Goal: Task Accomplishment & Management: Use online tool/utility

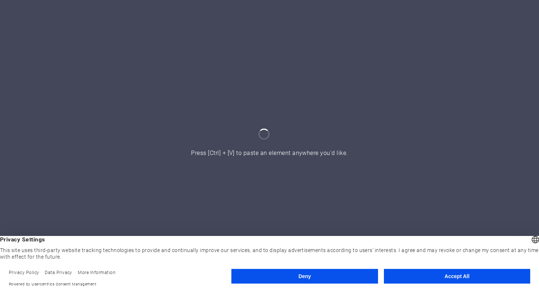
click at [462, 277] on button "Accept All" at bounding box center [457, 276] width 146 height 15
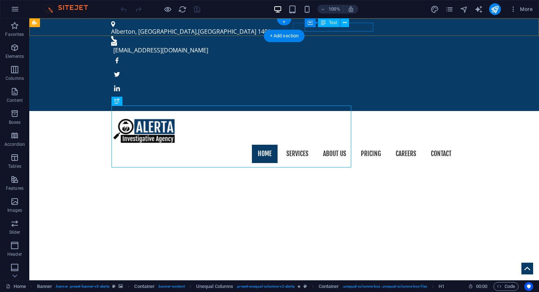
click at [368, 46] on div "[EMAIL_ADDRESS][DOMAIN_NAME]" at bounding box center [282, 50] width 338 height 9
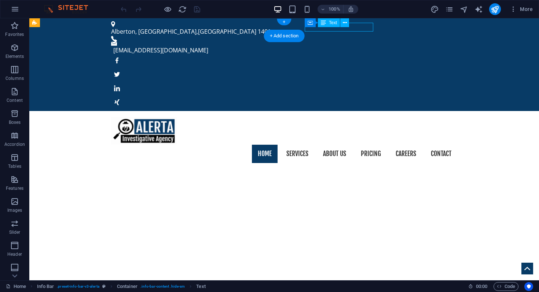
click at [368, 46] on div "[EMAIL_ADDRESS][DOMAIN_NAME]" at bounding box center [282, 50] width 338 height 9
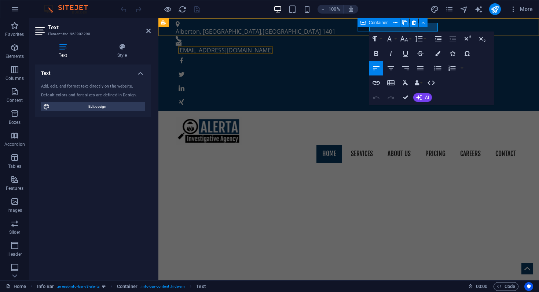
click at [430, 25] on div "Container" at bounding box center [395, 22] width 75 height 9
click at [273, 46] on link "[EMAIL_ADDRESS][DOMAIN_NAME]" at bounding box center [225, 50] width 95 height 8
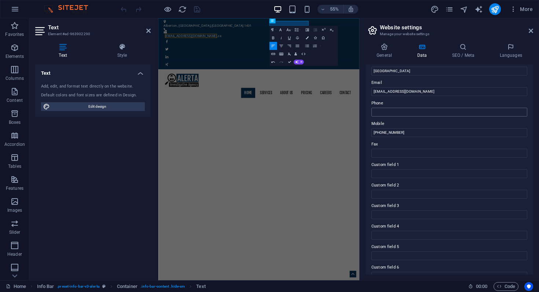
scroll to position [142, 0]
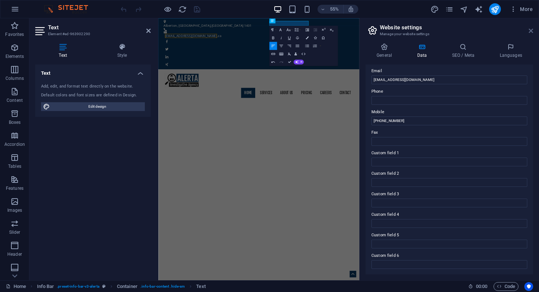
click at [532, 33] on icon at bounding box center [531, 31] width 4 height 6
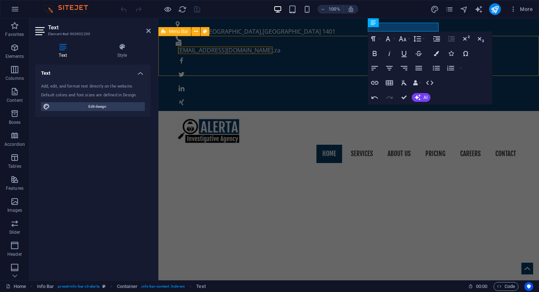
click at [283, 111] on div "Home Services About us Pricing Careers Contact Menu" at bounding box center [349, 140] width 381 height 58
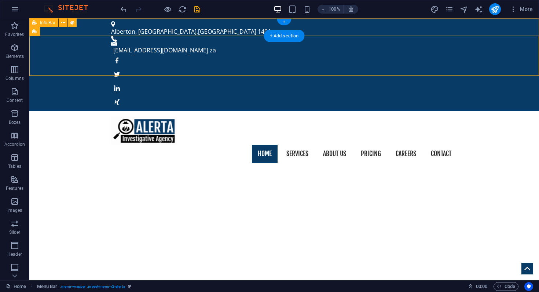
click at [246, 28] on div "Alberton, [GEOGRAPHIC_DATA] [EMAIL_ADDRESS][DOMAIN_NAME] .za" at bounding box center [284, 64] width 510 height 93
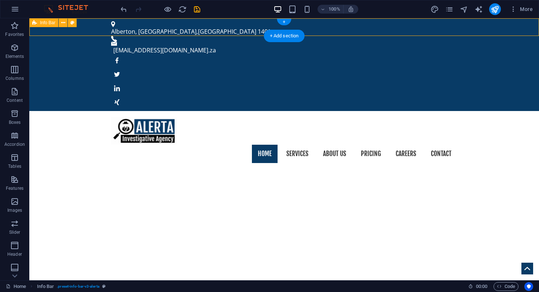
click at [246, 28] on div "Alberton, [GEOGRAPHIC_DATA] [EMAIL_ADDRESS][DOMAIN_NAME] .za" at bounding box center [284, 64] width 510 height 93
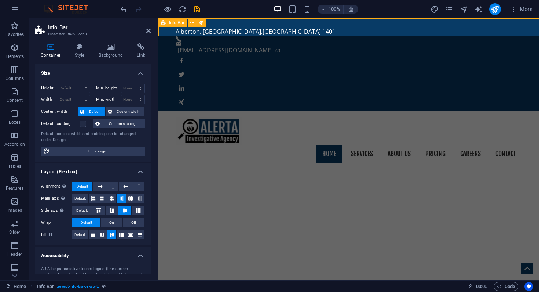
click at [315, 25] on div "Alberton, [GEOGRAPHIC_DATA] [EMAIL_ADDRESS][DOMAIN_NAME] .za" at bounding box center [349, 64] width 381 height 93
click at [76, 52] on h4 "Style" at bounding box center [81, 50] width 24 height 15
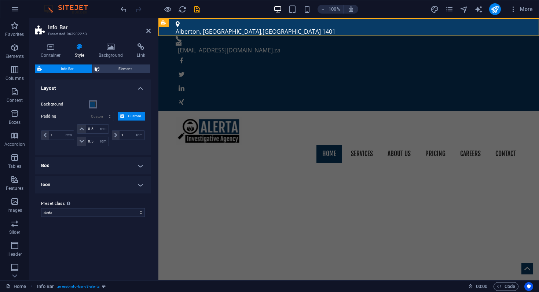
click at [94, 106] on span at bounding box center [93, 105] width 6 height 6
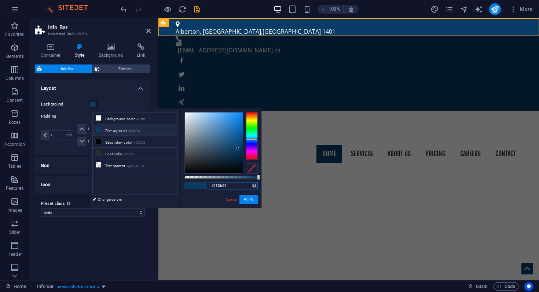
click at [232, 186] on input "#083b66" at bounding box center [233, 185] width 49 height 7
drag, startPoint x: 232, startPoint y: 186, endPoint x: 214, endPoint y: 188, distance: 17.8
click at [214, 188] on input "#083b66" at bounding box center [233, 185] width 49 height 7
paste input "5293a0"
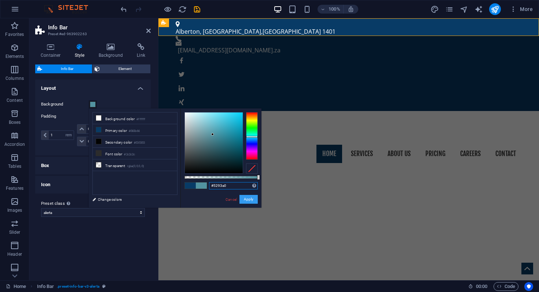
type input "#5293a0"
click at [248, 200] on button "Apply" at bounding box center [249, 199] width 18 height 9
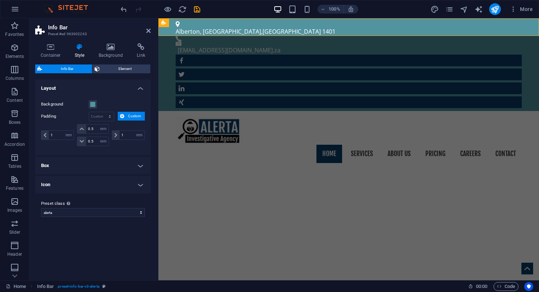
click at [109, 85] on h4 "Layout" at bounding box center [93, 86] width 116 height 13
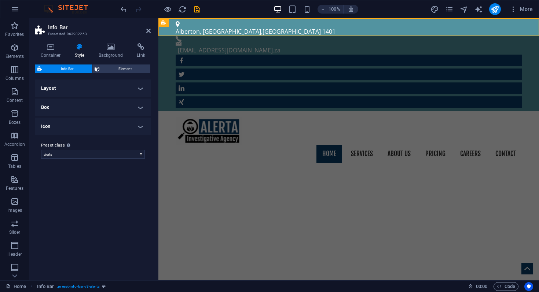
click at [220, 7] on div "100% More" at bounding box center [327, 9] width 417 height 12
click at [256, 111] on div "Home Services About us Pricing Careers Contact Menu" at bounding box center [349, 140] width 381 height 58
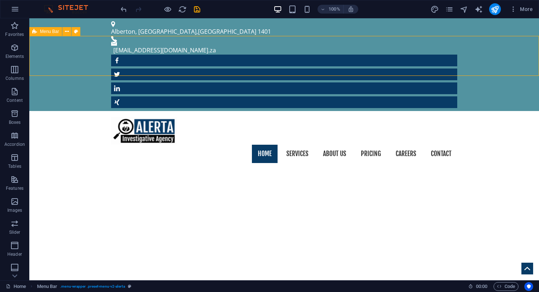
click at [225, 111] on div "Home Services About us Pricing Careers Contact Menu" at bounding box center [284, 140] width 510 height 58
click at [198, 7] on icon "save" at bounding box center [197, 9] width 8 height 8
checkbox input "false"
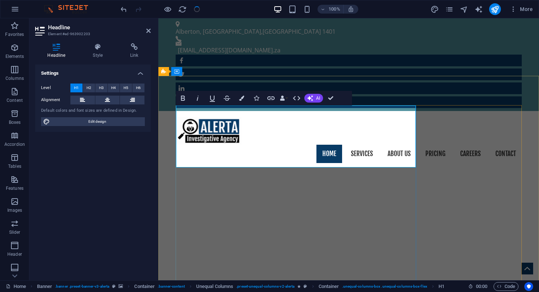
click at [99, 54] on h4 "Style" at bounding box center [99, 50] width 37 height 15
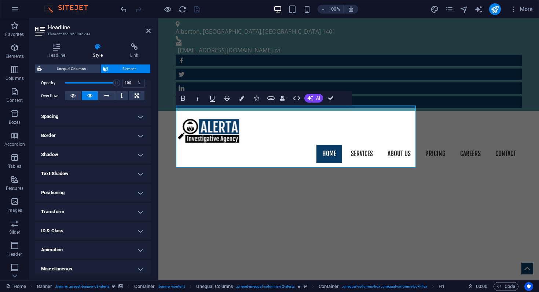
scroll to position [115, 0]
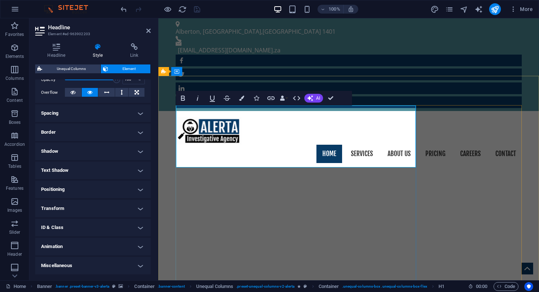
click at [240, 101] on icon "button" at bounding box center [241, 98] width 5 height 5
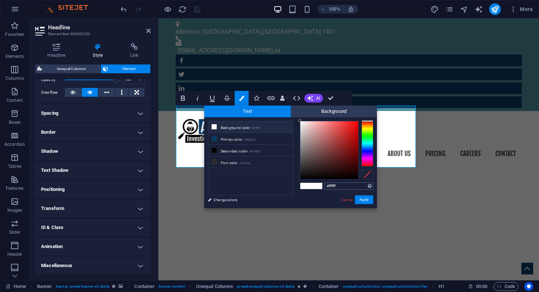
drag, startPoint x: 350, startPoint y: 189, endPoint x: 336, endPoint y: 188, distance: 14.0
click at [336, 188] on input "#ffffff" at bounding box center [349, 186] width 49 height 7
click at [348, 200] on link "Cancel" at bounding box center [347, 200] width 13 height 6
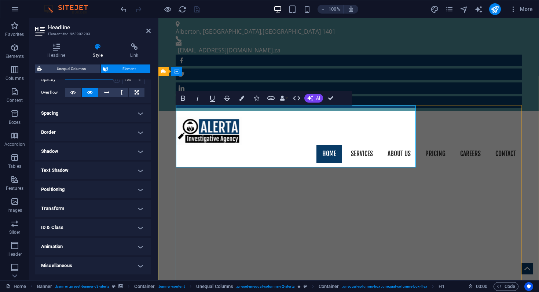
click at [102, 134] on h4 "Border" at bounding box center [93, 133] width 116 height 18
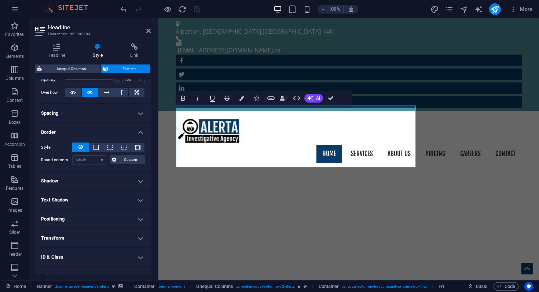
click at [102, 134] on h4 "Border" at bounding box center [93, 130] width 116 height 13
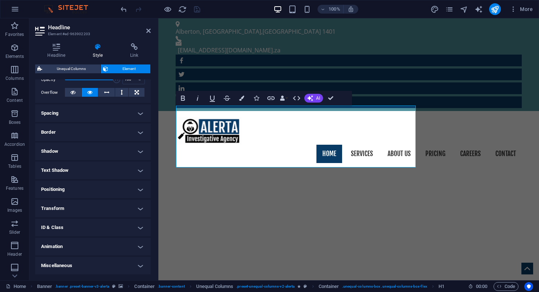
click at [95, 118] on h4 "Spacing" at bounding box center [93, 114] width 116 height 18
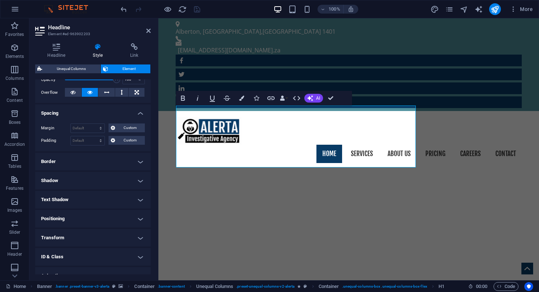
click at [95, 118] on div "Margin Default auto px % rem vw vh Custom Custom auto px % rem vw vh auto px % …" at bounding box center [93, 135] width 116 height 34
click at [99, 184] on h4 "Shadow" at bounding box center [93, 181] width 116 height 18
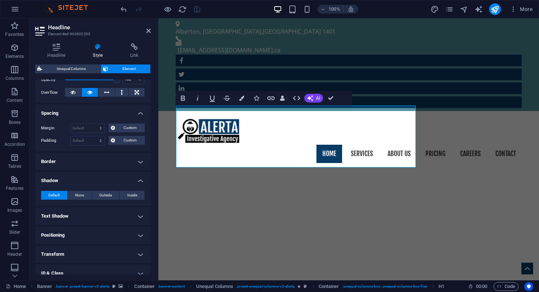
click at [99, 184] on h4 "Shadow" at bounding box center [93, 178] width 116 height 13
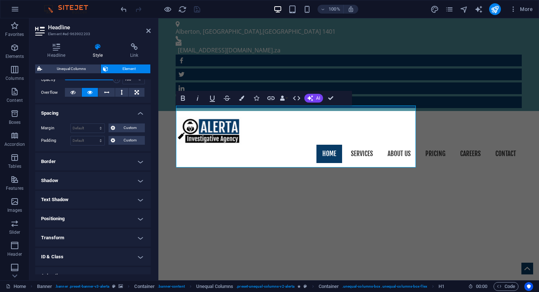
scroll to position [144, 0]
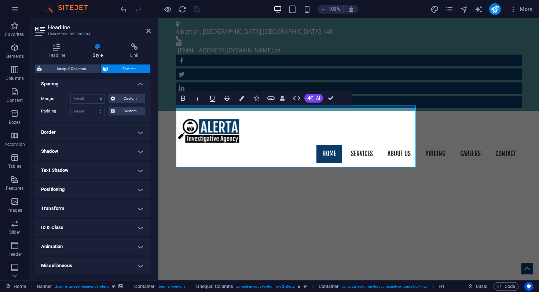
click at [97, 226] on h4 "ID & Class" at bounding box center [93, 228] width 116 height 18
click at [97, 226] on h4 "ID & Class" at bounding box center [93, 225] width 116 height 13
click at [101, 244] on h4 "Animation" at bounding box center [93, 247] width 116 height 18
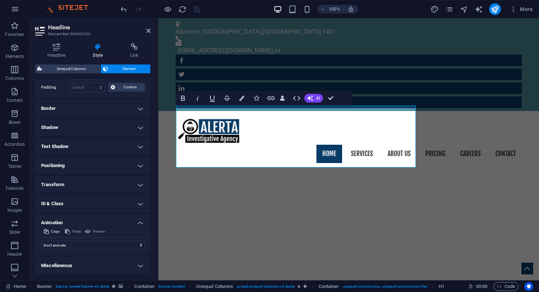
click at [99, 265] on h4 "Miscellaneous" at bounding box center [93, 266] width 116 height 18
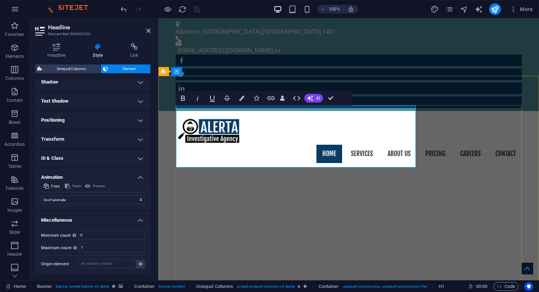
click at [150, 30] on icon at bounding box center [148, 31] width 4 height 6
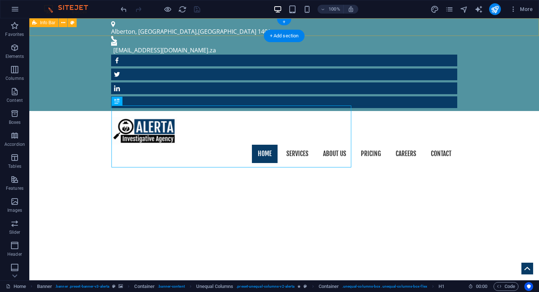
click at [247, 28] on div "Alberton, [GEOGRAPHIC_DATA] [EMAIL_ADDRESS][DOMAIN_NAME] .za" at bounding box center [284, 64] width 510 height 93
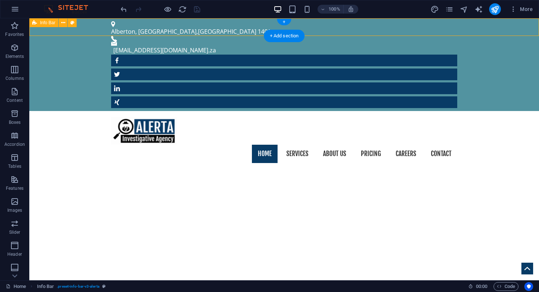
click at [247, 28] on div "Alberton, [GEOGRAPHIC_DATA] [EMAIL_ADDRESS][DOMAIN_NAME] .za" at bounding box center [284, 64] width 510 height 93
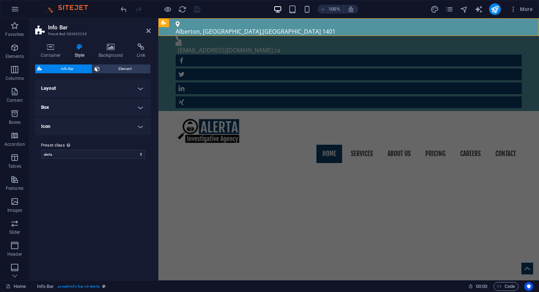
click at [78, 55] on h4 "Style" at bounding box center [81, 50] width 24 height 15
click at [105, 53] on h4 "Background" at bounding box center [112, 50] width 39 height 15
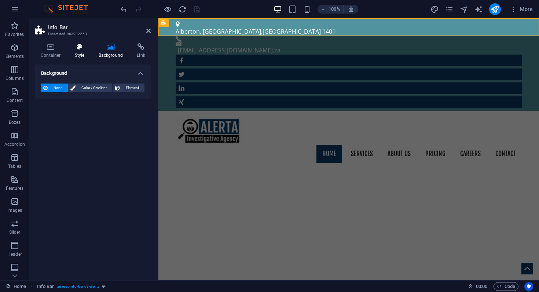
click at [78, 57] on h4 "Style" at bounding box center [81, 50] width 24 height 15
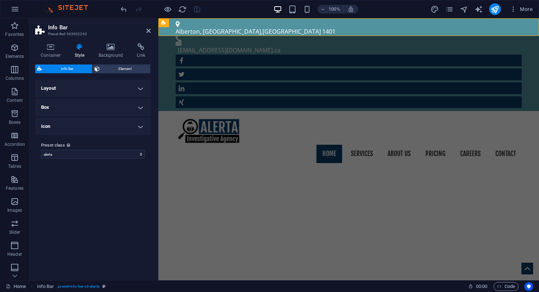
click at [85, 107] on h4 "Box" at bounding box center [93, 108] width 116 height 18
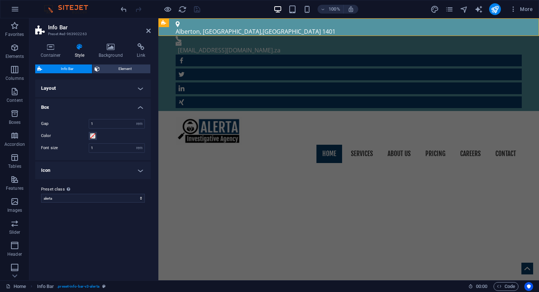
click at [85, 89] on h4 "Layout" at bounding box center [93, 89] width 116 height 18
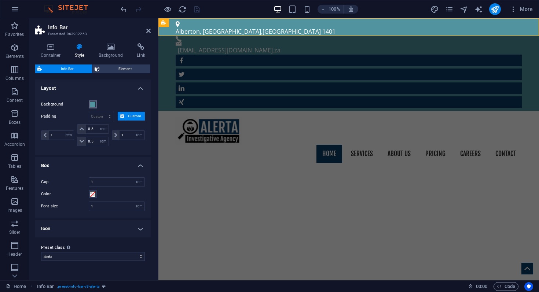
click at [94, 104] on span at bounding box center [93, 105] width 6 height 6
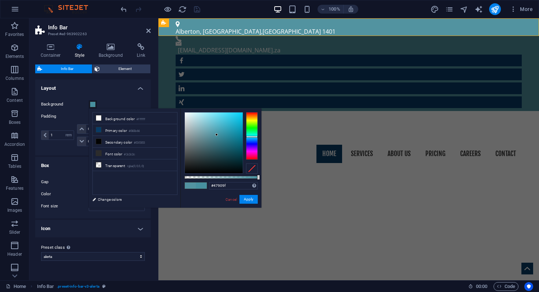
click at [217, 135] on div at bounding box center [214, 143] width 58 height 61
click at [222, 135] on div at bounding box center [214, 143] width 58 height 61
click at [227, 135] on div at bounding box center [214, 143] width 58 height 61
click at [227, 128] on div at bounding box center [214, 143] width 58 height 61
type input "#3bbed8"
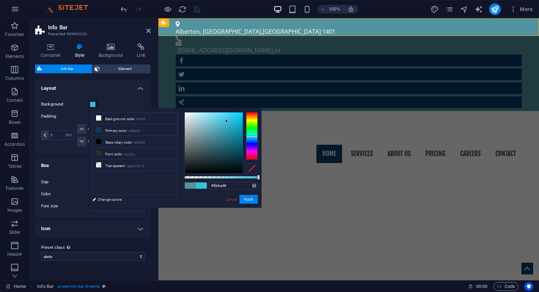
click at [227, 121] on div at bounding box center [214, 143] width 58 height 61
click at [249, 198] on button "Apply" at bounding box center [249, 199] width 18 height 9
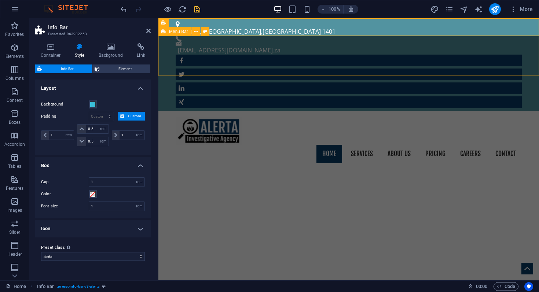
click at [269, 111] on div "Home Services About us Pricing Careers Contact Menu" at bounding box center [349, 140] width 381 height 58
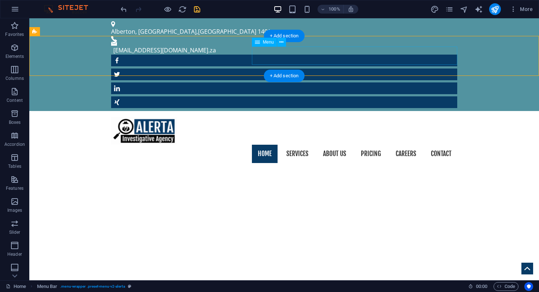
click at [269, 145] on nav "Home Services About us Pricing Careers Contact" at bounding box center [284, 154] width 346 height 18
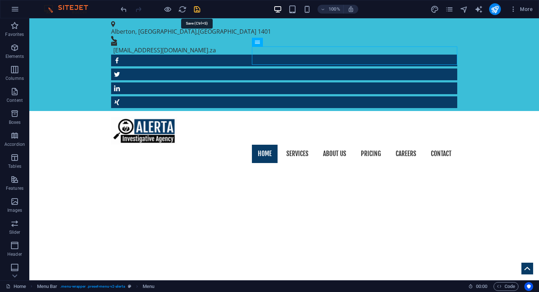
click at [197, 10] on icon "save" at bounding box center [197, 9] width 8 height 8
checkbox input "false"
